Goal: Task Accomplishment & Management: Use online tool/utility

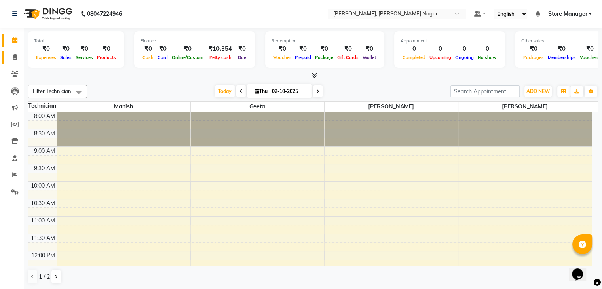
click at [9, 61] on link "Invoice" at bounding box center [11, 57] width 19 height 13
select select "9049"
select select "service"
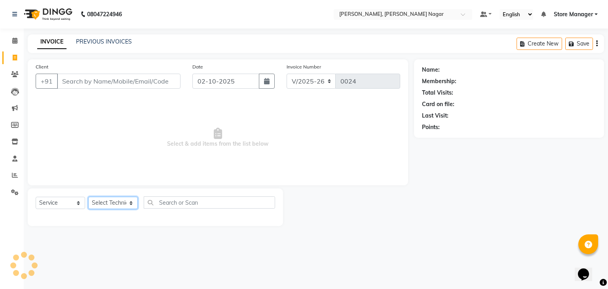
click at [121, 206] on select "Select Technician [PERSON_NAME] geeta [PERSON_NAME] Store Manager" at bounding box center [112, 203] width 49 height 12
select select "92259"
click at [88, 197] on select "Select Technician [PERSON_NAME] geeta [PERSON_NAME] Store Manager" at bounding box center [112, 203] width 49 height 12
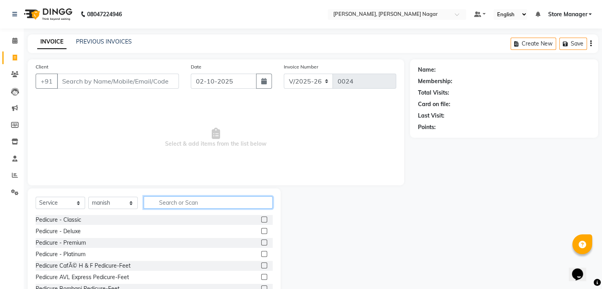
click at [167, 200] on input "text" at bounding box center [208, 202] width 129 height 12
type input "g"
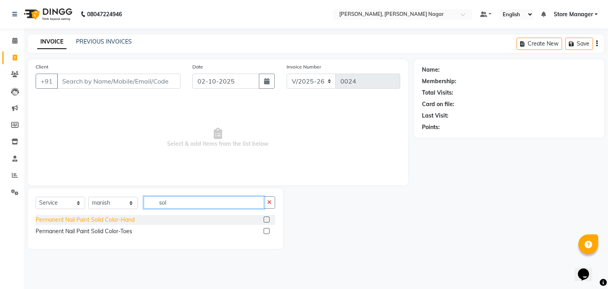
type input "sol"
click at [134, 221] on div "Permanent Nail Paint Solid Color-Hand" at bounding box center [85, 220] width 99 height 8
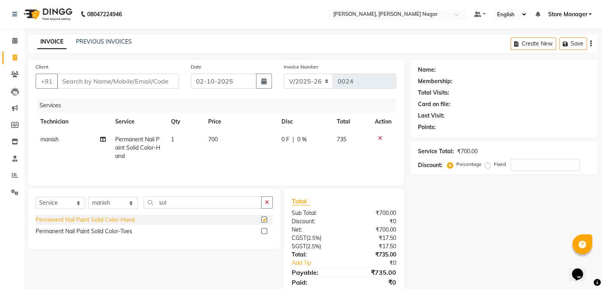
checkbox input "false"
click at [212, 138] on span "700" at bounding box center [212, 139] width 9 height 7
select select "92259"
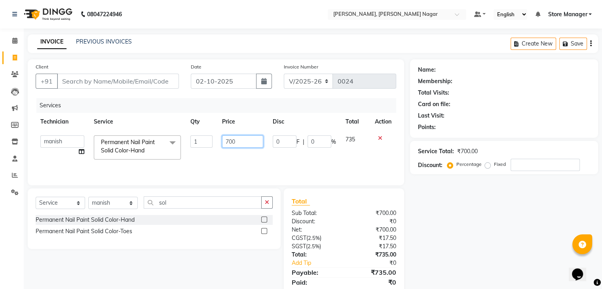
click at [238, 143] on input "700" at bounding box center [242, 141] width 41 height 12
type input "7"
type input "600"
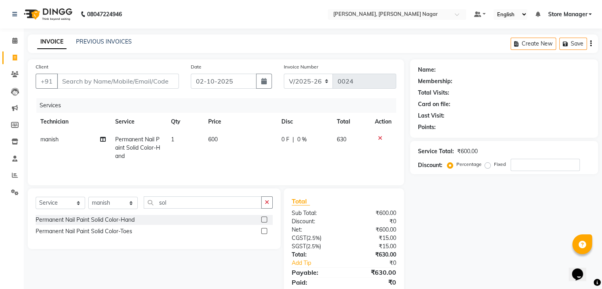
click at [366, 147] on td "630" at bounding box center [351, 148] width 38 height 34
select select "92259"
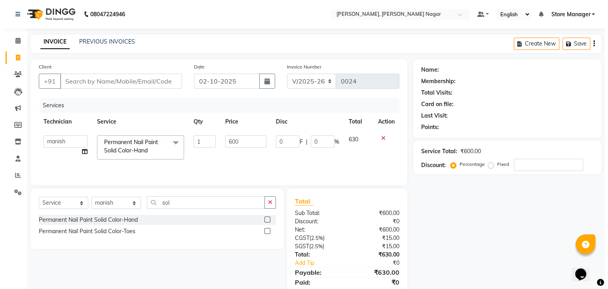
scroll to position [28, 0]
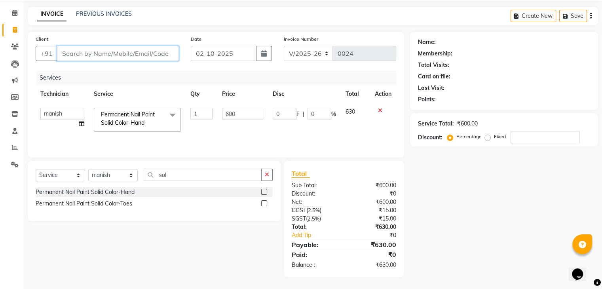
click at [115, 49] on input "Client" at bounding box center [118, 53] width 122 height 15
click at [152, 57] on input "Client" at bounding box center [118, 53] width 122 height 15
type input "k"
type input "0"
type input "k"
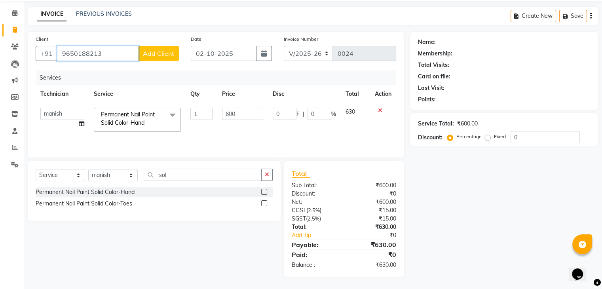
type input "9650188213"
click at [157, 52] on span "Add Client" at bounding box center [158, 53] width 31 height 8
select select "21"
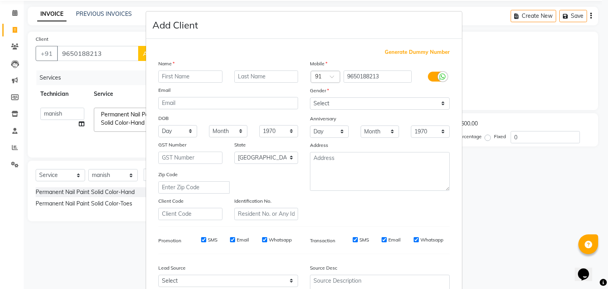
click at [193, 75] on input "text" at bounding box center [190, 76] width 64 height 12
type input "k"
type input "[PERSON_NAME]"
click at [339, 105] on select "Select [DEMOGRAPHIC_DATA] [DEMOGRAPHIC_DATA] Other Prefer Not To Say" at bounding box center [380, 103] width 140 height 12
select select "[DEMOGRAPHIC_DATA]"
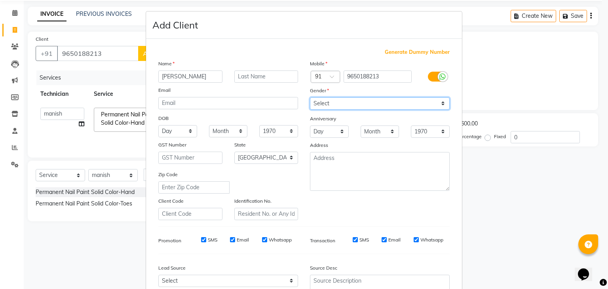
click at [310, 98] on select "Select [DEMOGRAPHIC_DATA] [DEMOGRAPHIC_DATA] Other Prefer Not To Say" at bounding box center [380, 103] width 140 height 12
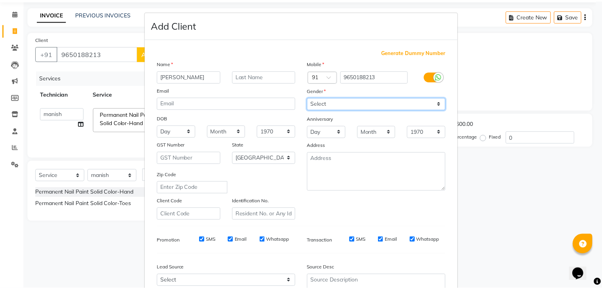
scroll to position [80, 0]
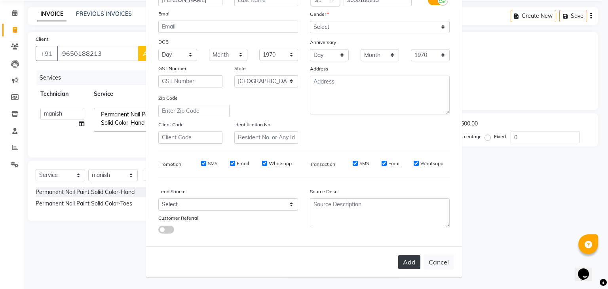
click at [407, 264] on button "Add" at bounding box center [409, 262] width 22 height 14
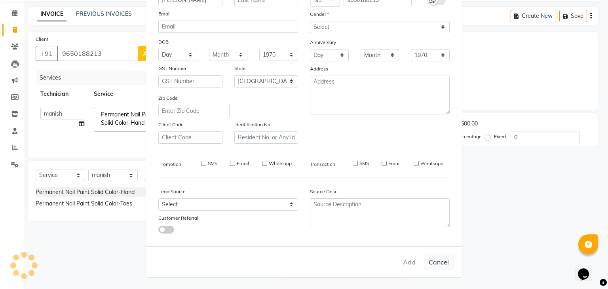
type input "96******13"
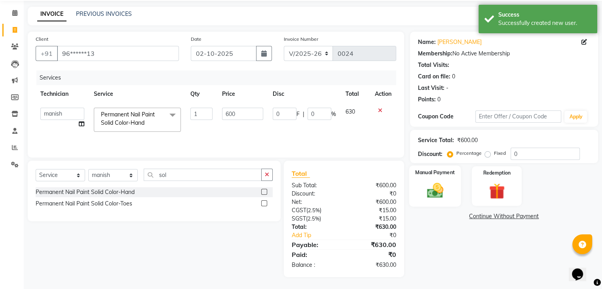
click at [435, 182] on img at bounding box center [434, 190] width 26 height 19
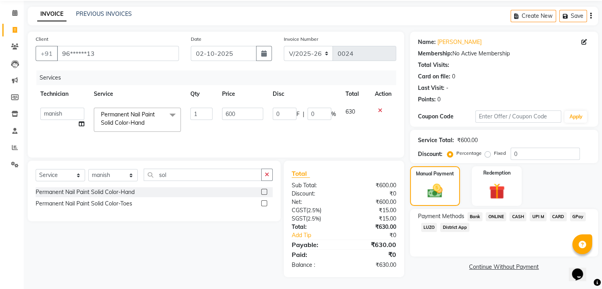
click at [515, 218] on span "CASH" at bounding box center [517, 216] width 17 height 9
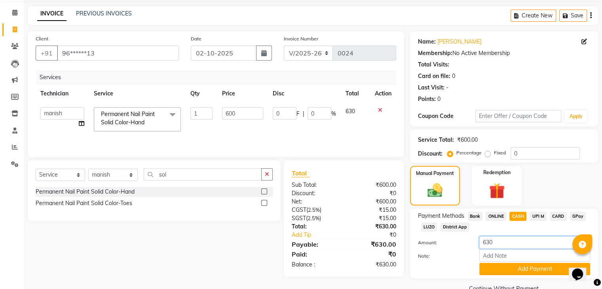
click at [504, 246] on input "630" at bounding box center [534, 242] width 111 height 12
type input "6"
type input "600"
click at [535, 271] on button "Add Payment" at bounding box center [534, 269] width 111 height 12
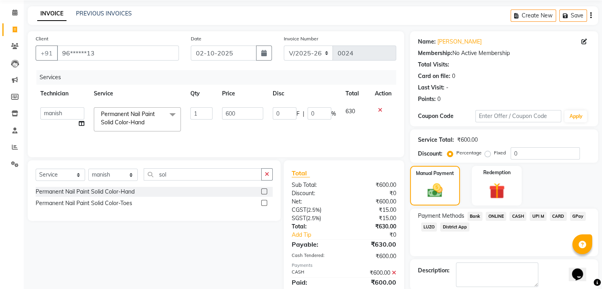
click at [502, 214] on span "ONLINE" at bounding box center [495, 216] width 21 height 9
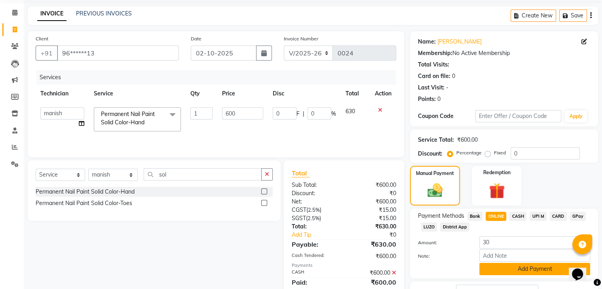
click at [508, 273] on button "Add Payment" at bounding box center [534, 269] width 111 height 12
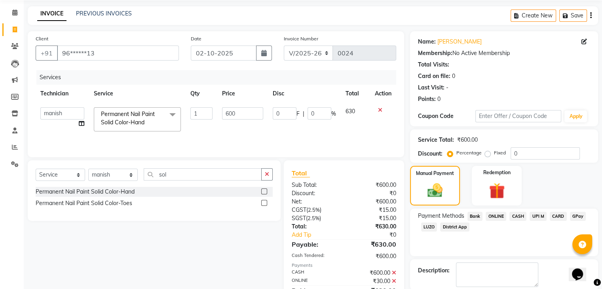
scroll to position [68, 0]
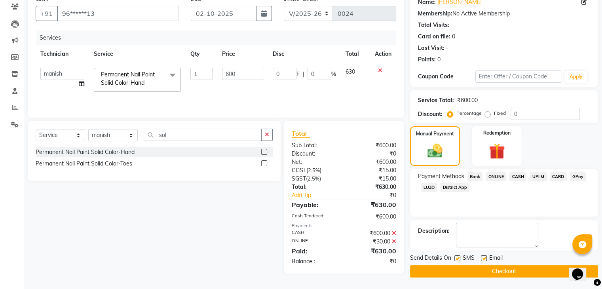
click at [525, 273] on button "Checkout" at bounding box center [504, 271] width 188 height 12
